Goal: Go to known website: Access a specific website the user already knows

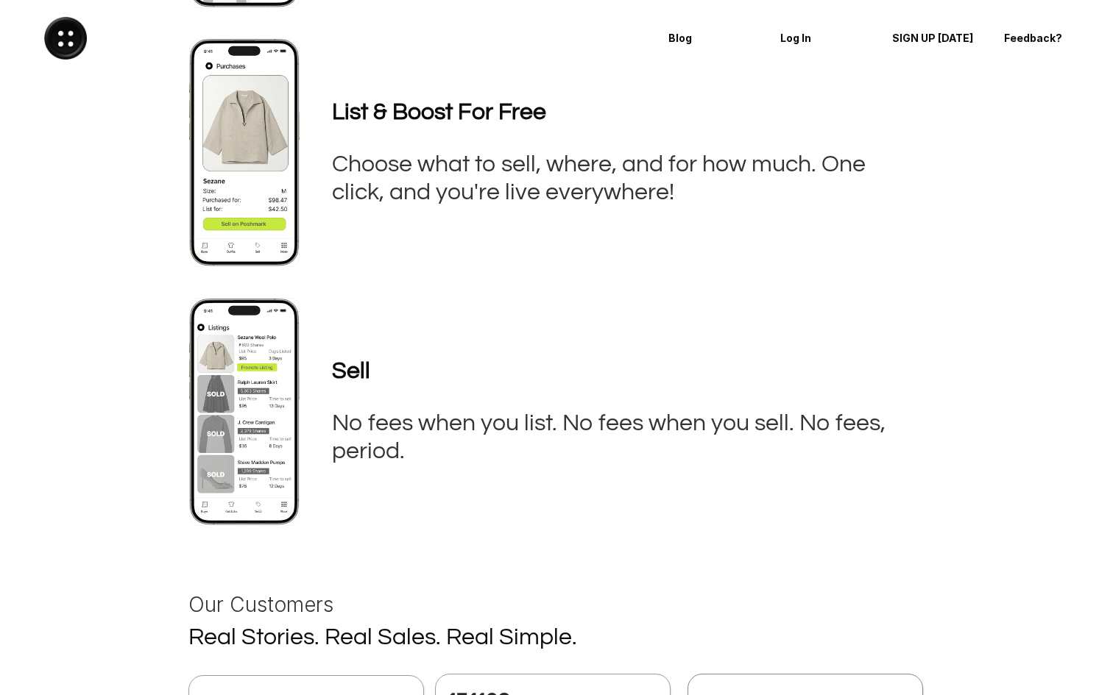
scroll to position [1089, 0]
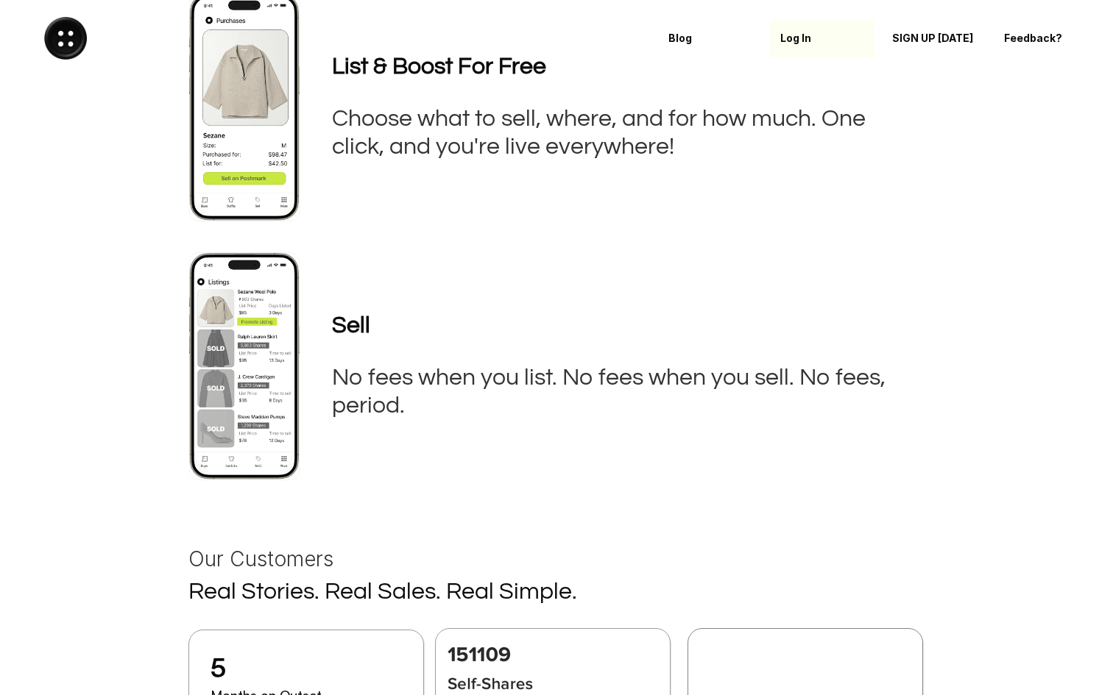
click at [786, 35] on p "Log In" at bounding box center [822, 38] width 84 height 13
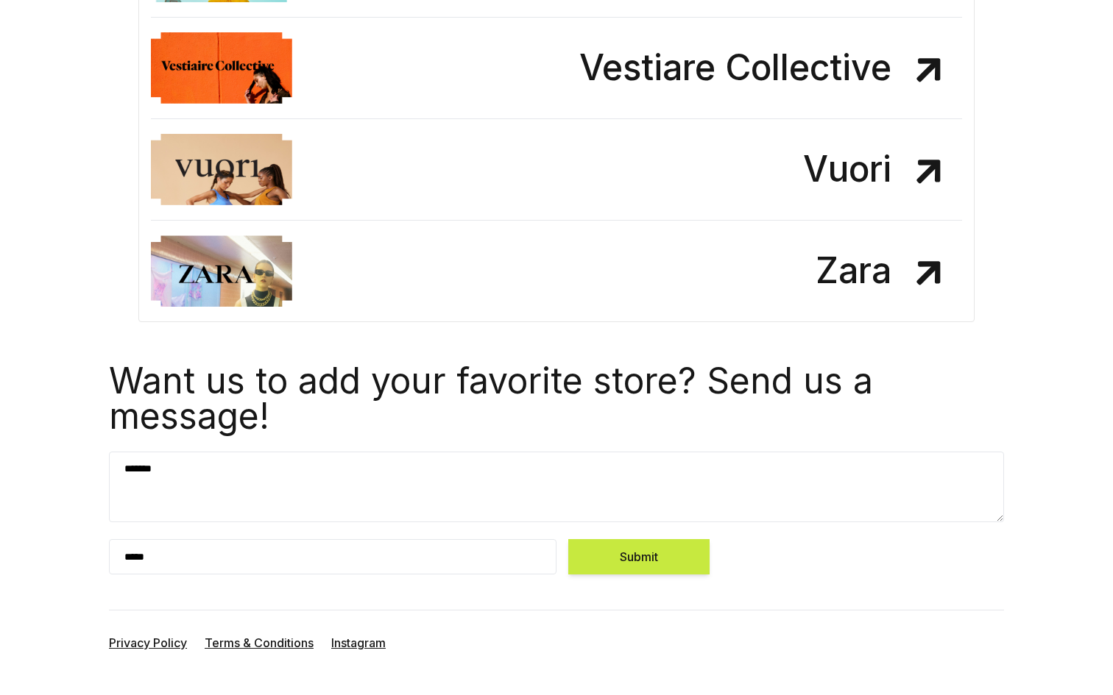
scroll to position [461, 0]
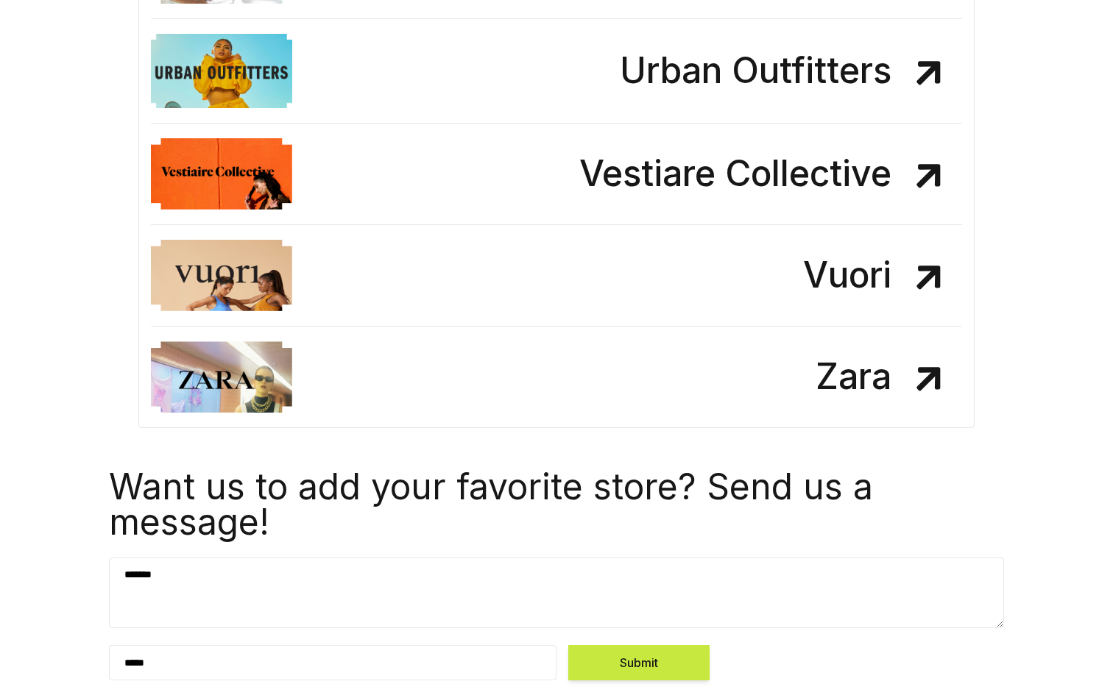
click at [934, 277] on icon at bounding box center [926, 275] width 75 height 75
